Goal: Task Accomplishment & Management: Manage account settings

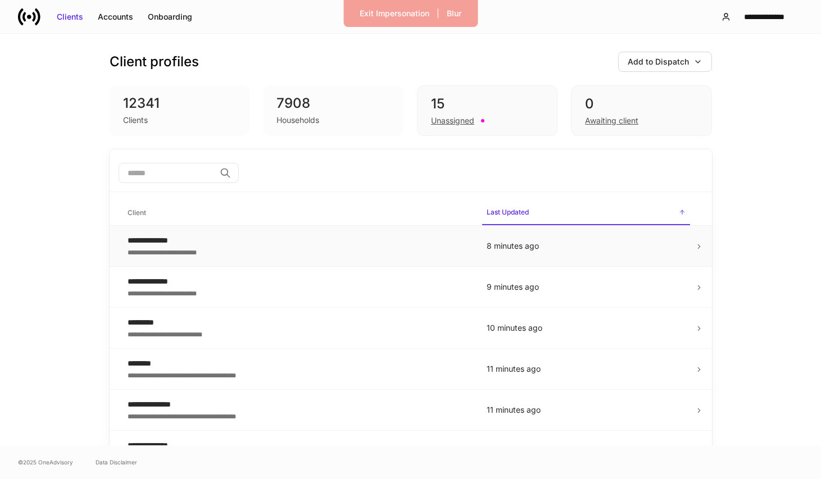
click at [342, 252] on div "**********" at bounding box center [298, 251] width 341 height 11
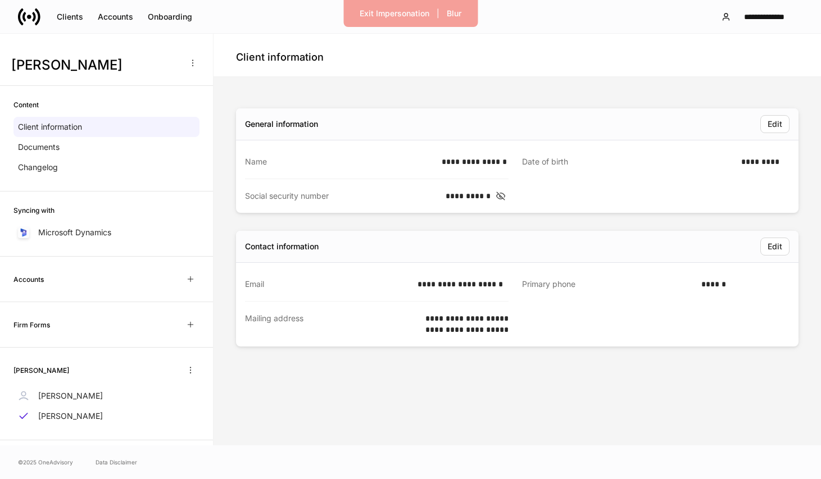
click at [106, 181] on div "Content Client information Documents Changelog" at bounding box center [106, 139] width 213 height 106
click at [112, 172] on div "Changelog" at bounding box center [106, 167] width 186 height 20
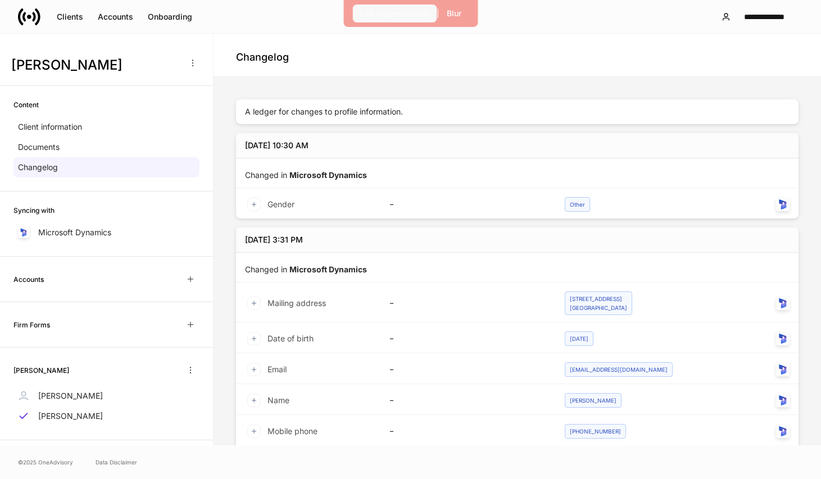
click at [375, 13] on div "Exit Impersonation" at bounding box center [395, 13] width 70 height 11
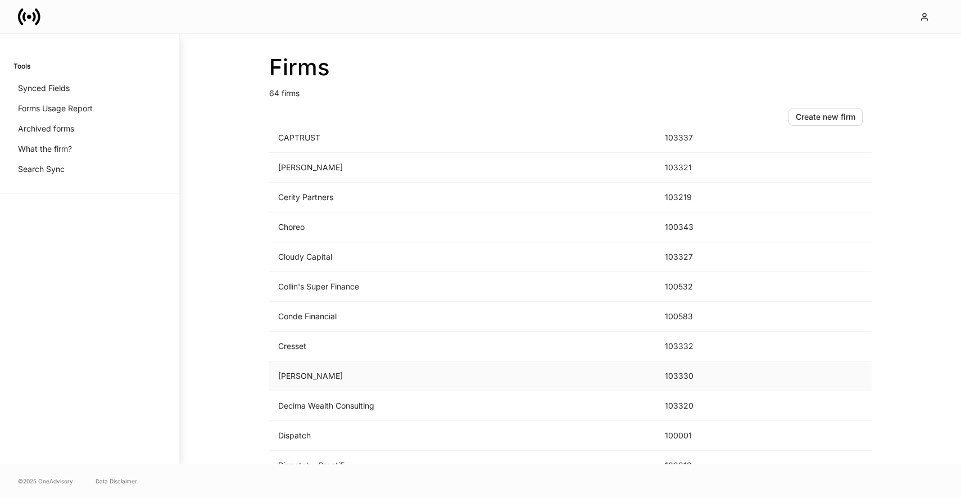
scroll to position [328, 0]
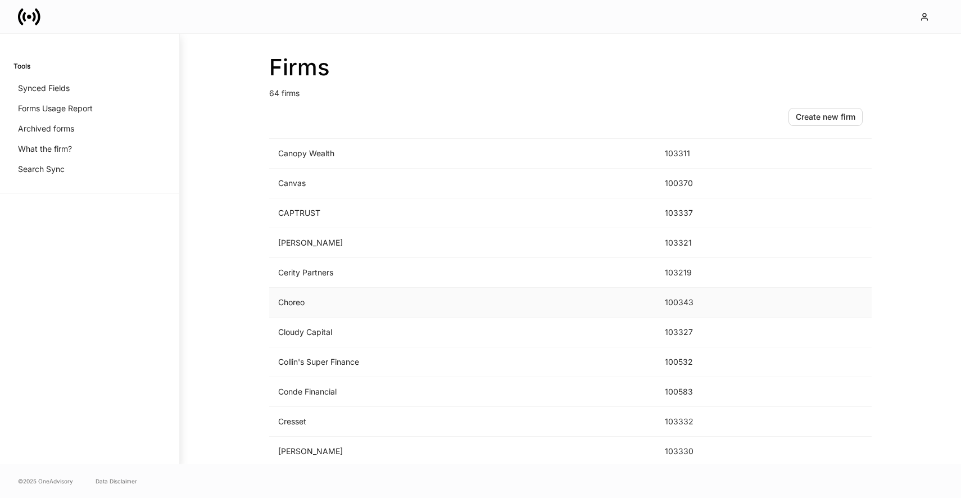
click at [321, 300] on td "Choreo" at bounding box center [462, 303] width 387 height 30
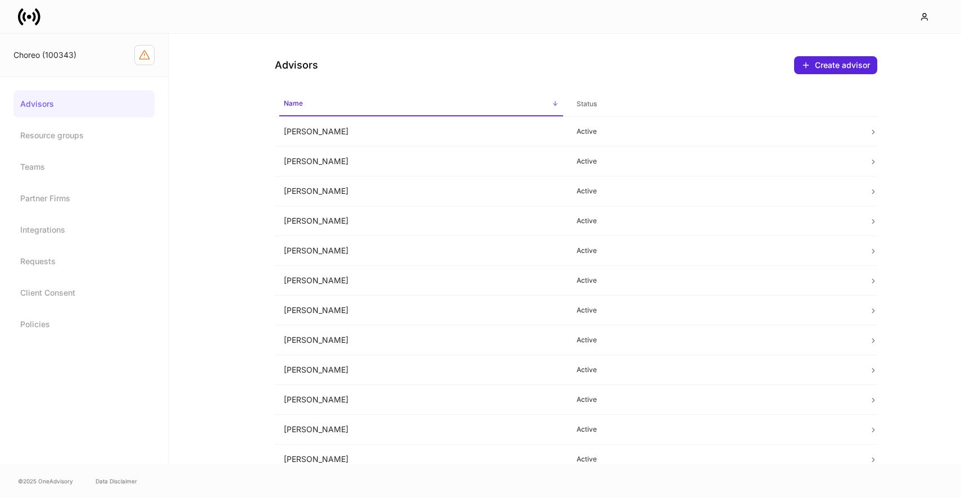
drag, startPoint x: 377, startPoint y: 119, endPoint x: 384, endPoint y: 98, distance: 21.9
click at [148, 56] on icon "Firm configuration warnings" at bounding box center [144, 54] width 11 height 11
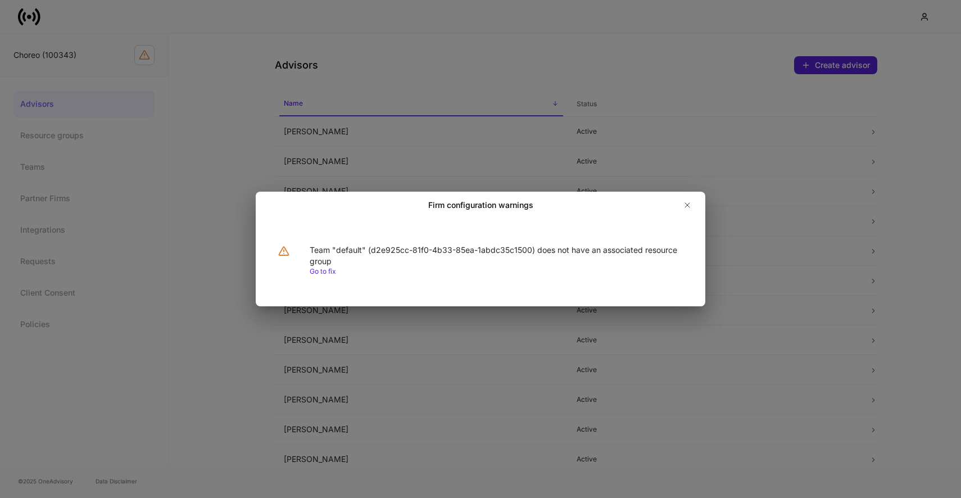
click at [322, 274] on link "Go to fix" at bounding box center [323, 271] width 26 height 8
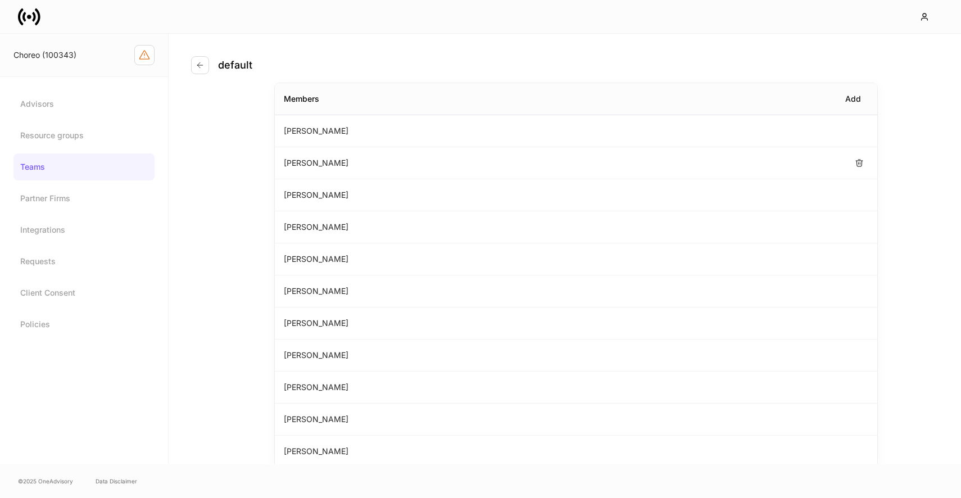
scroll to position [69, 0]
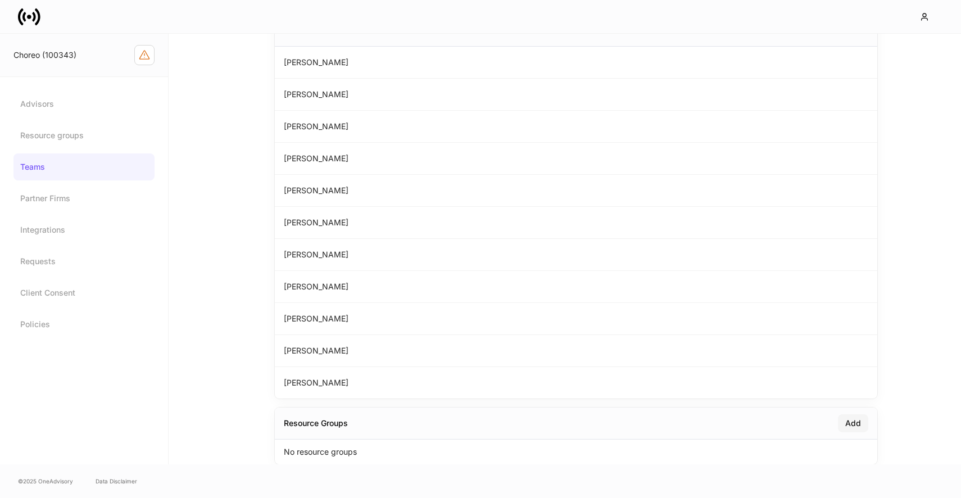
click at [851, 426] on div "Add" at bounding box center [853, 422] width 16 height 11
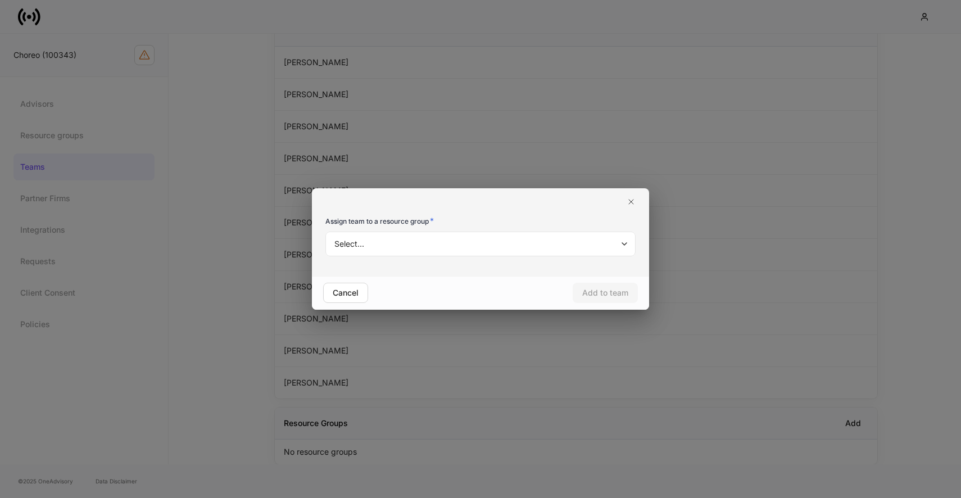
click at [417, 241] on body "Choreo (100343) Advisors Resource groups Teams Partner Firms Integrations Reque…" at bounding box center [480, 249] width 961 height 498
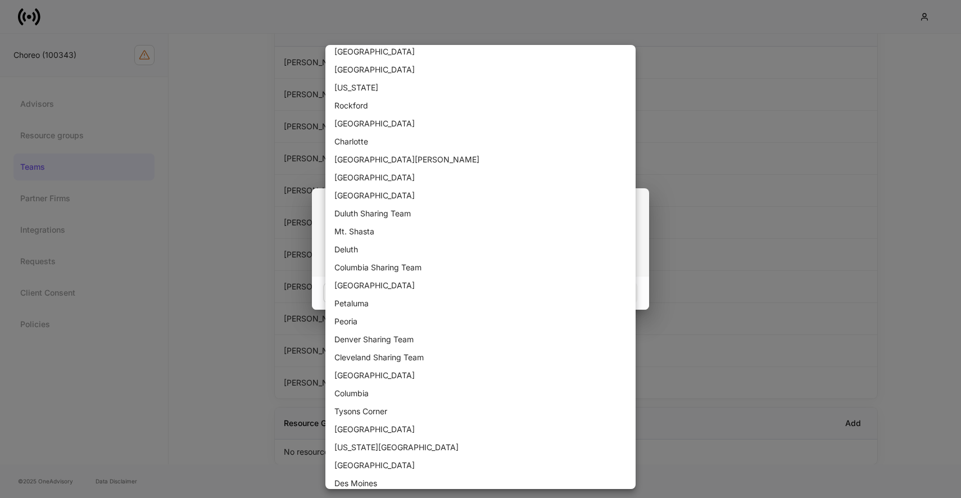
scroll to position [320, 0]
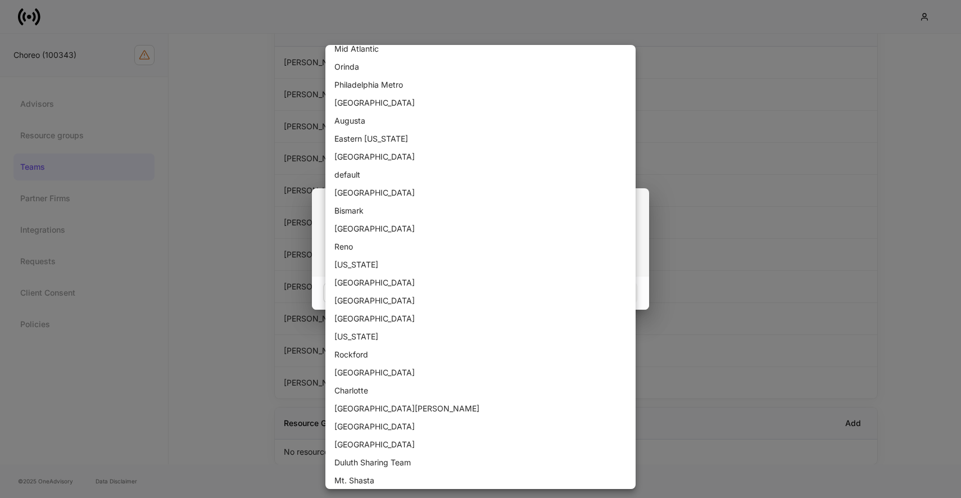
click at [378, 174] on li "default" at bounding box center [480, 175] width 310 height 18
type input "**********"
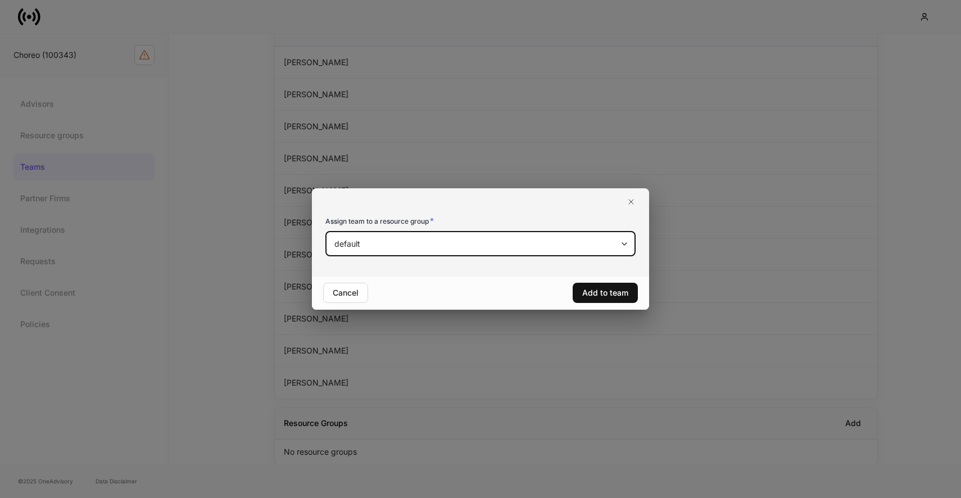
scroll to position [10, 0]
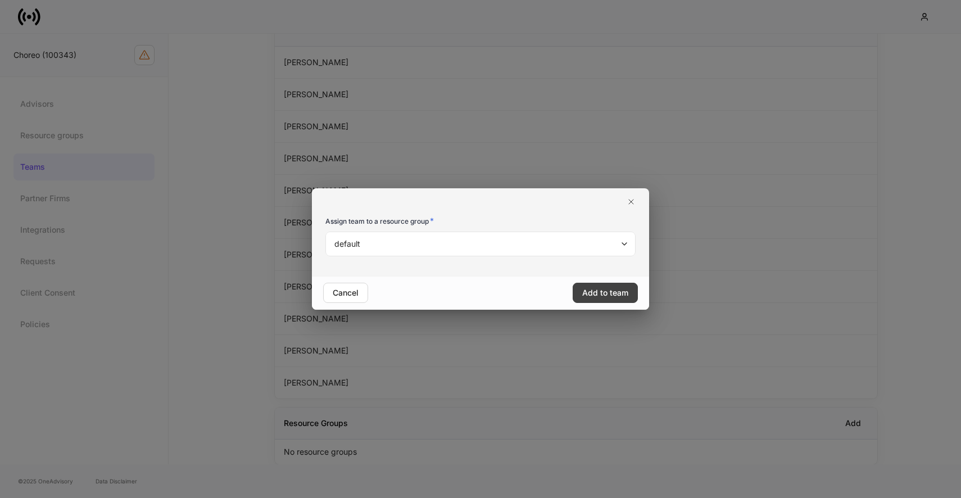
click at [619, 288] on div "Add to team" at bounding box center [605, 292] width 46 height 11
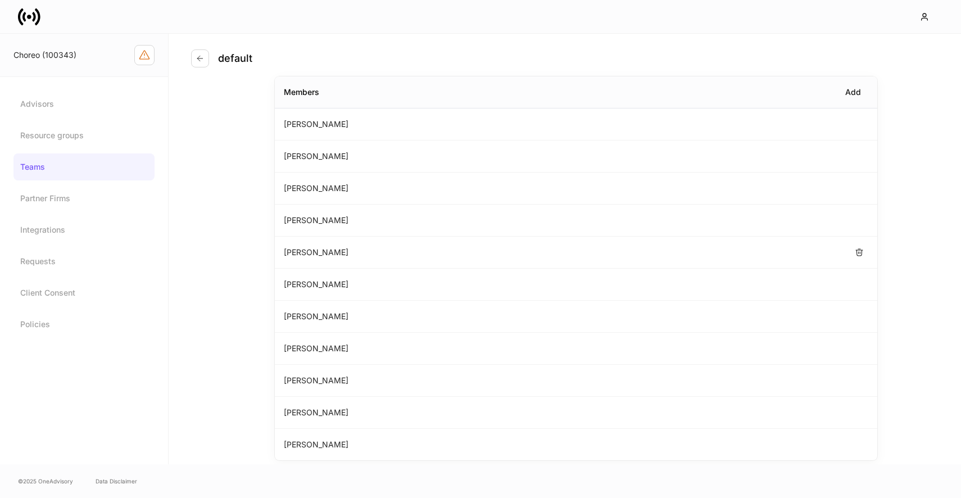
scroll to position [10, 0]
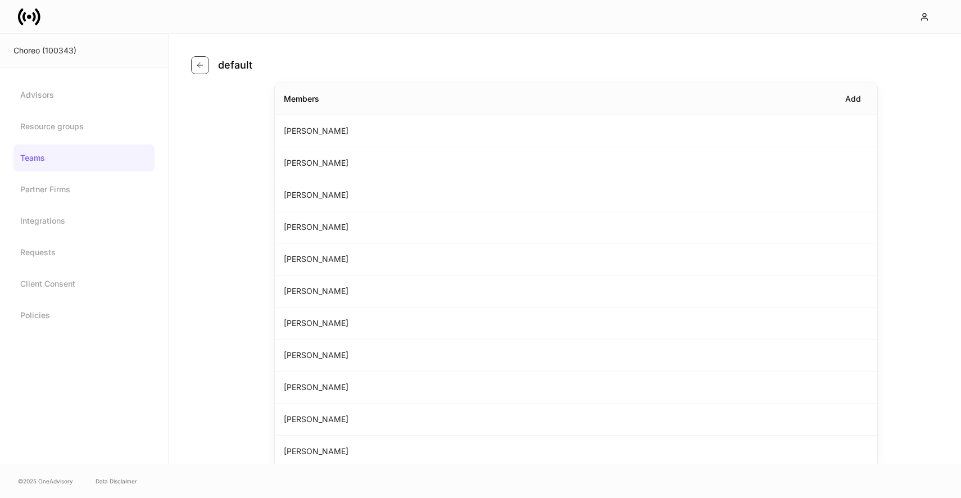
click at [201, 66] on icon "button" at bounding box center [200, 65] width 9 height 9
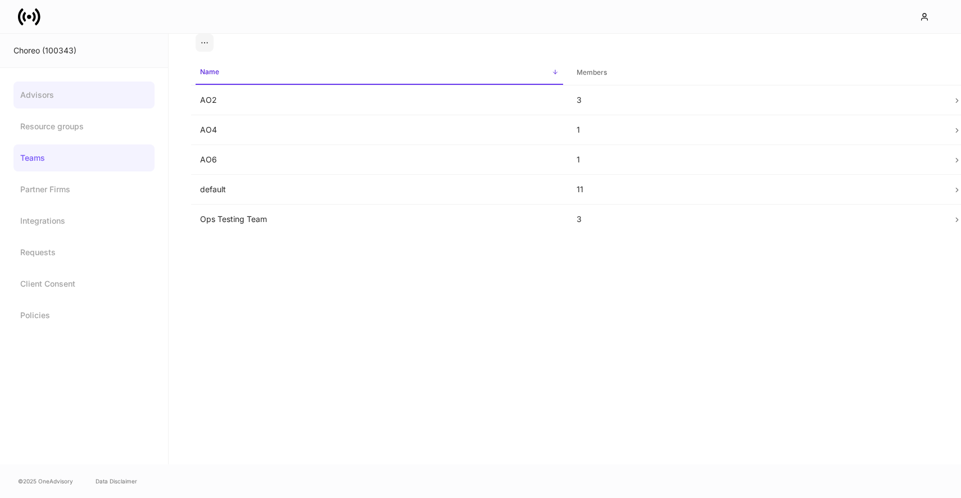
click at [116, 96] on link "Advisors" at bounding box center [83, 94] width 141 height 27
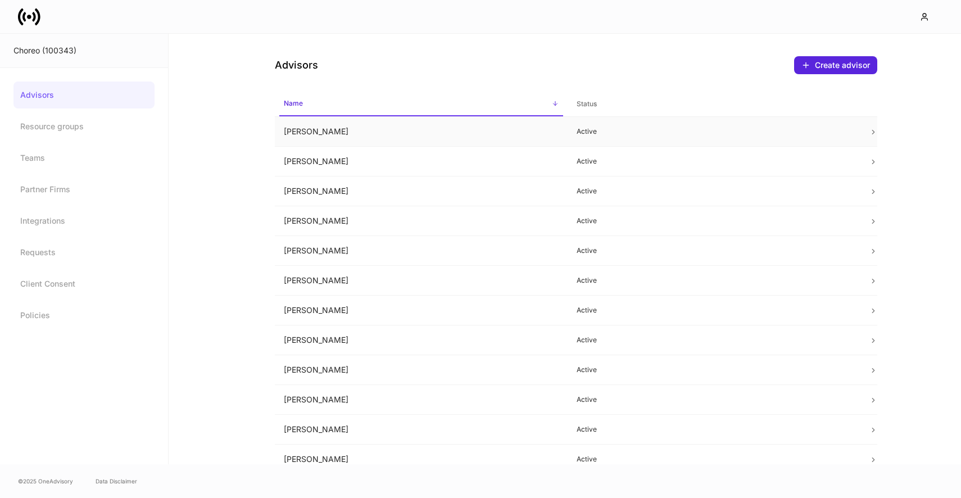
click at [379, 129] on td "[PERSON_NAME]" at bounding box center [421, 132] width 293 height 30
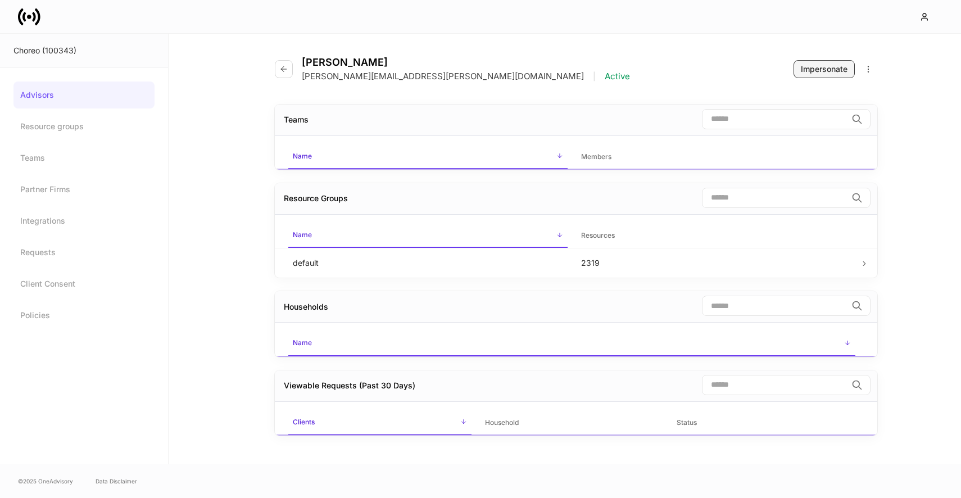
click at [818, 65] on div "Impersonate" at bounding box center [824, 68] width 47 height 11
